Goal: Use online tool/utility: Utilize a website feature to perform a specific function

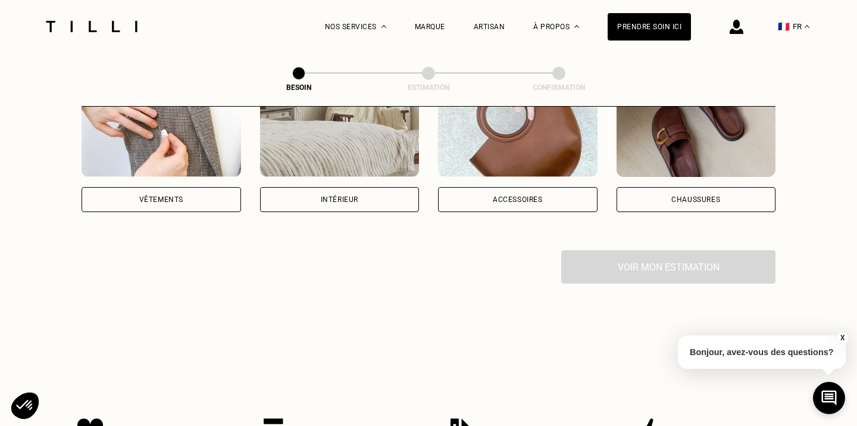
scroll to position [286, 0]
click at [330, 195] on div "Intérieur" at bounding box center [340, 198] width 38 height 7
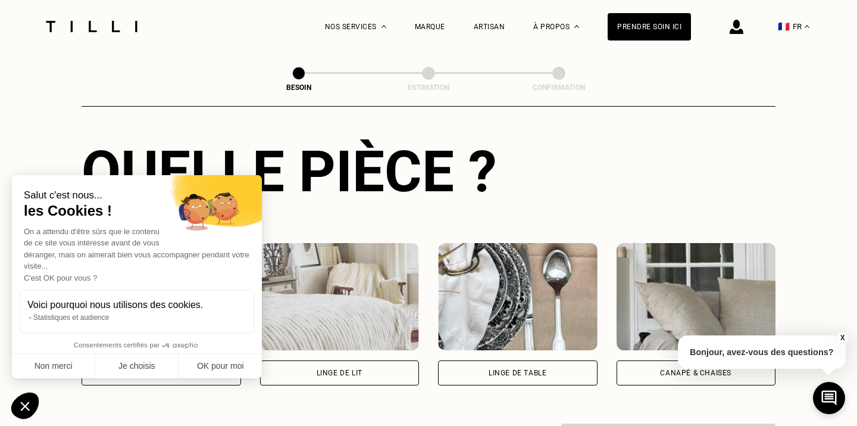
scroll to position [448, 0]
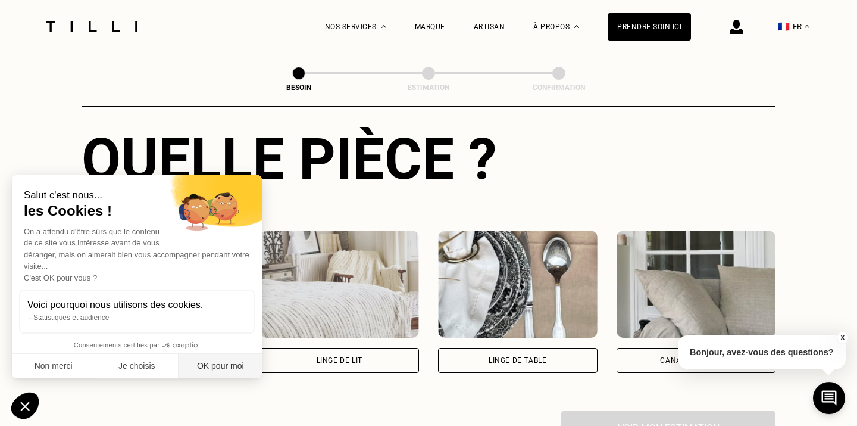
click at [234, 361] on button "OK pour moi" at bounding box center [220, 366] width 83 height 25
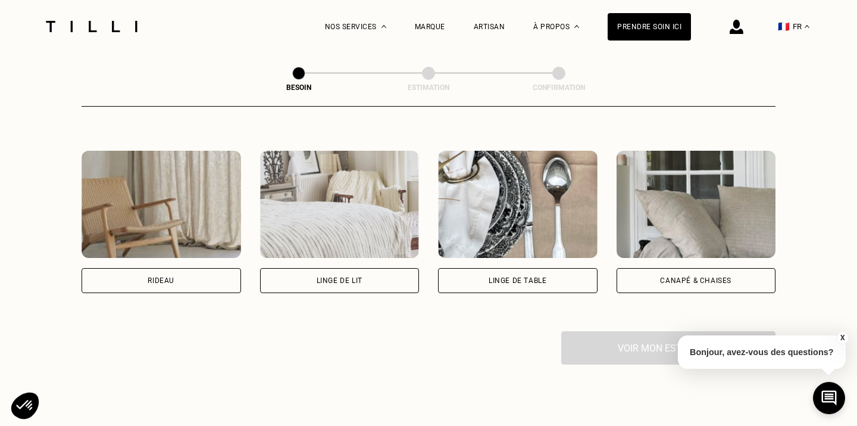
scroll to position [528, 0]
click at [204, 274] on div "Rideau" at bounding box center [162, 279] width 160 height 25
select select "FR"
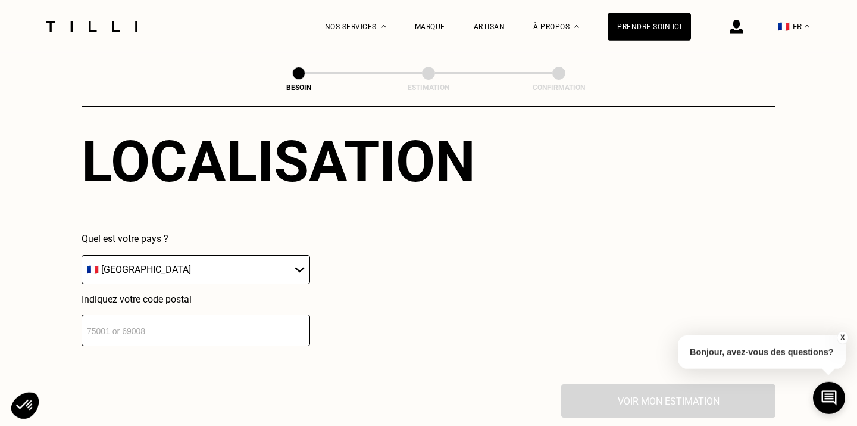
scroll to position [769, 0]
click at [82, 254] on select "🇩🇪 [GEOGRAPHIC_DATA] 🇦🇹 [GEOGRAPHIC_DATA] 🇧🇪 [GEOGRAPHIC_DATA] 🇧🇬 Bulgarie 🇨🇾 C…" at bounding box center [196, 268] width 229 height 29
click option "🇫🇷 [GEOGRAPHIC_DATA]" at bounding box center [0, 0] width 0 height 0
click at [298, 317] on input "1" at bounding box center [196, 330] width 229 height 32
click at [260, 327] on input "1" at bounding box center [196, 330] width 229 height 32
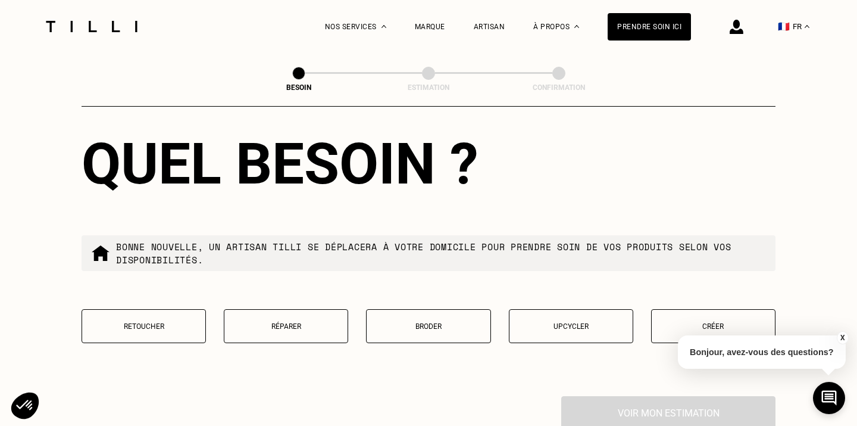
scroll to position [1061, 0]
type input "13007"
click at [193, 322] on p "Retoucher" at bounding box center [143, 326] width 111 height 8
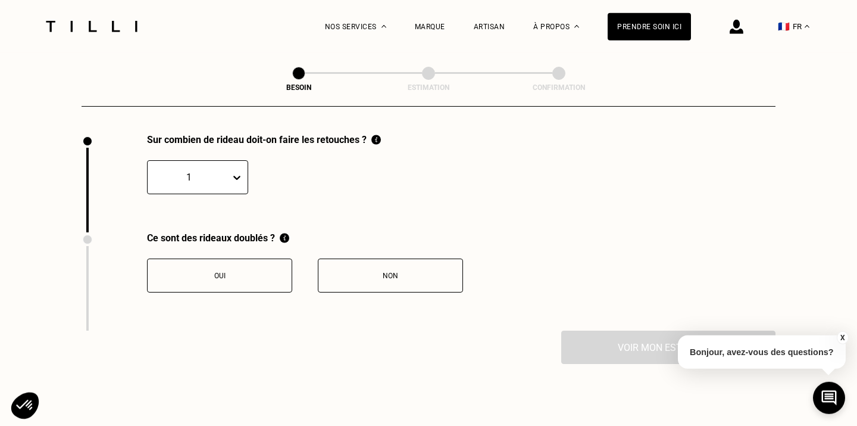
scroll to position [1322, 0]
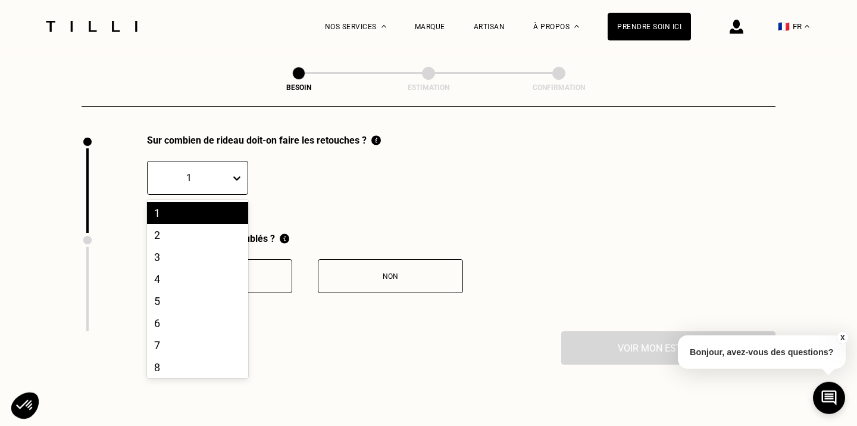
click at [241, 172] on icon at bounding box center [237, 178] width 12 height 12
click at [228, 224] on div "2" at bounding box center [197, 235] width 101 height 22
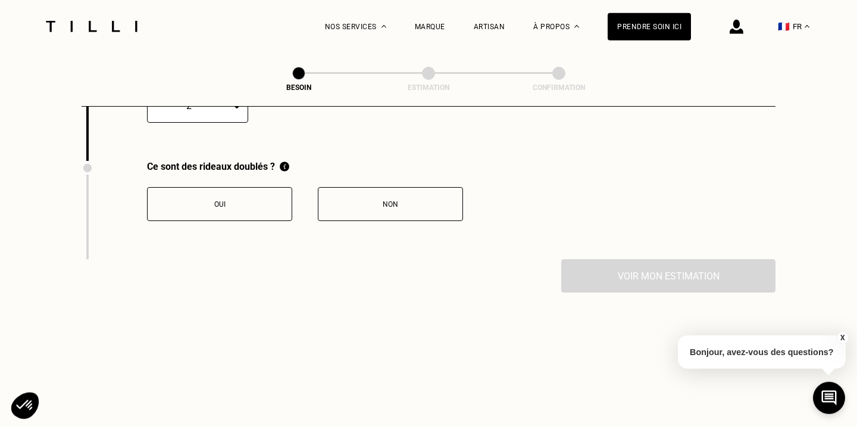
scroll to position [1394, 0]
click at [587, 272] on div "Voir mon estimation" at bounding box center [429, 274] width 694 height 33
click at [631, 266] on div "Voir mon estimation" at bounding box center [429, 274] width 694 height 33
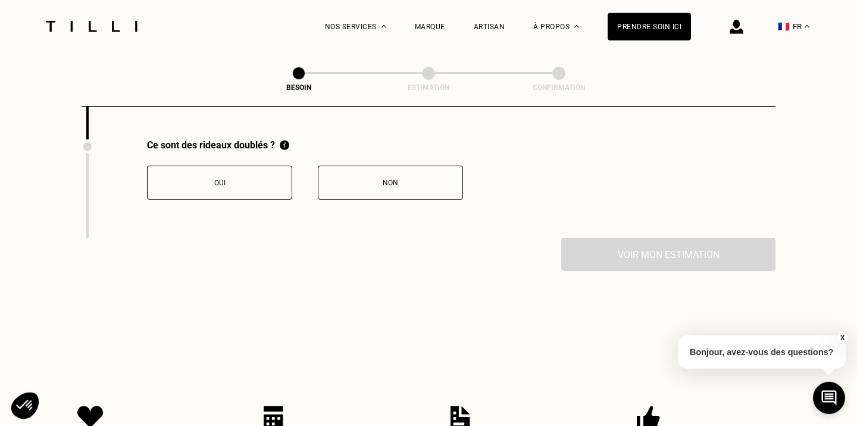
scroll to position [1416, 0]
click at [629, 243] on div "Voir mon estimation" at bounding box center [429, 252] width 694 height 33
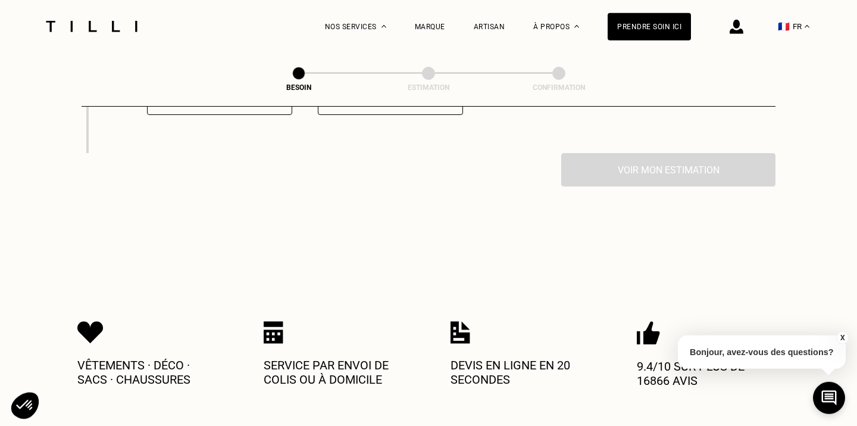
scroll to position [1496, 0]
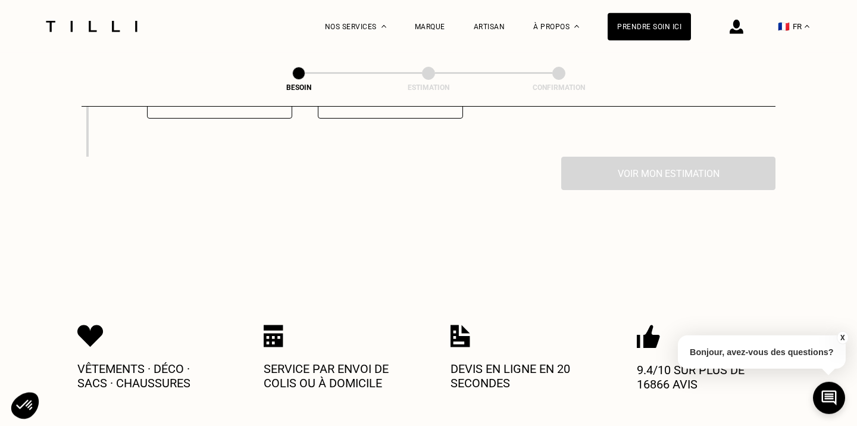
click at [641, 164] on div "Voir mon estimation" at bounding box center [429, 173] width 694 height 33
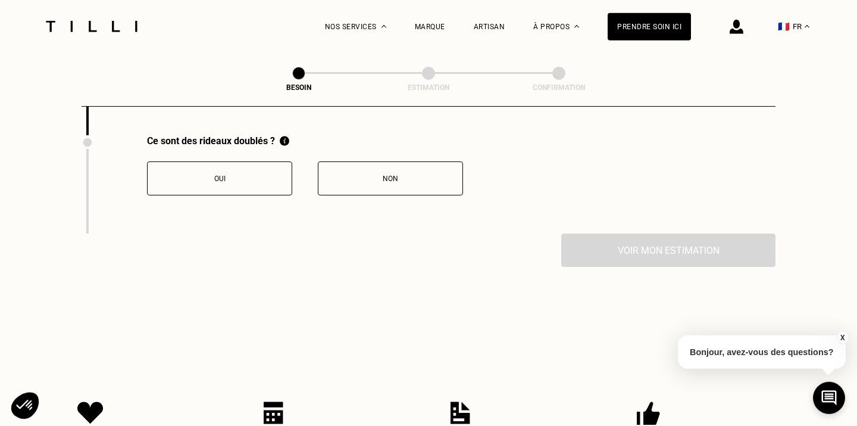
scroll to position [1420, 0]
